Goal: Task Accomplishment & Management: Manage account settings

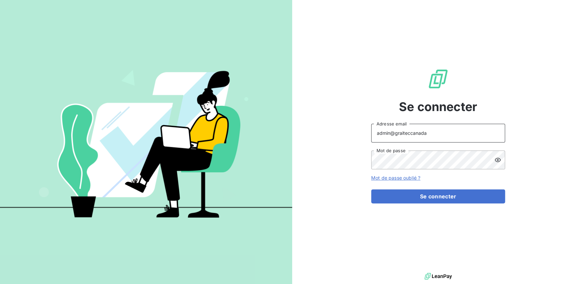
click at [430, 137] on input "admin@graiteccanada" at bounding box center [438, 133] width 134 height 19
type input "admin@iddeveloppement"
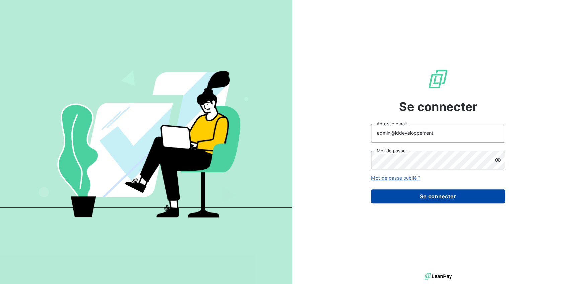
click at [426, 198] on button "Se connecter" at bounding box center [438, 197] width 134 height 14
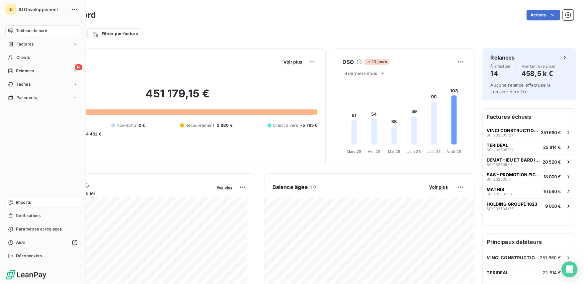
click at [22, 205] on span "Imports" at bounding box center [23, 203] width 15 height 6
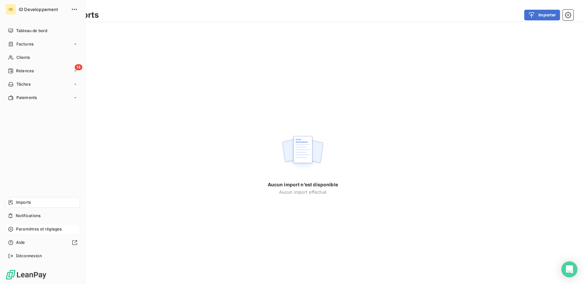
click at [31, 229] on span "Paramètres et réglages" at bounding box center [39, 229] width 46 height 6
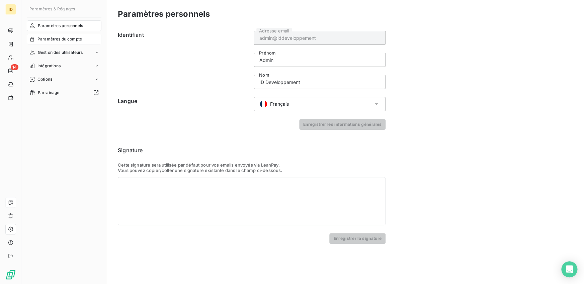
click at [64, 39] on span "Paramètres du compte" at bounding box center [60, 39] width 45 height 6
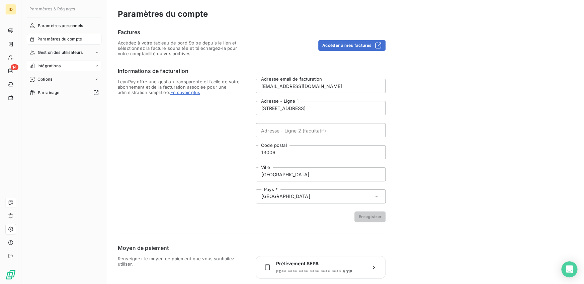
click at [55, 69] on span "Intégrations" at bounding box center [49, 66] width 23 height 6
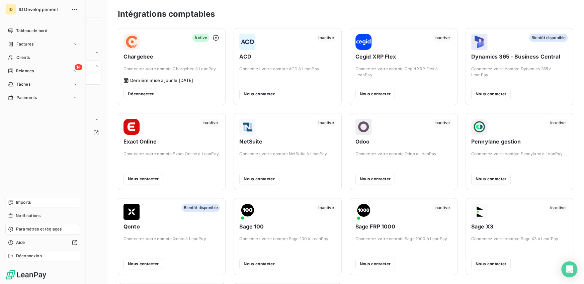
click at [13, 256] on icon at bounding box center [10, 256] width 5 height 5
